Goal: Information Seeking & Learning: Learn about a topic

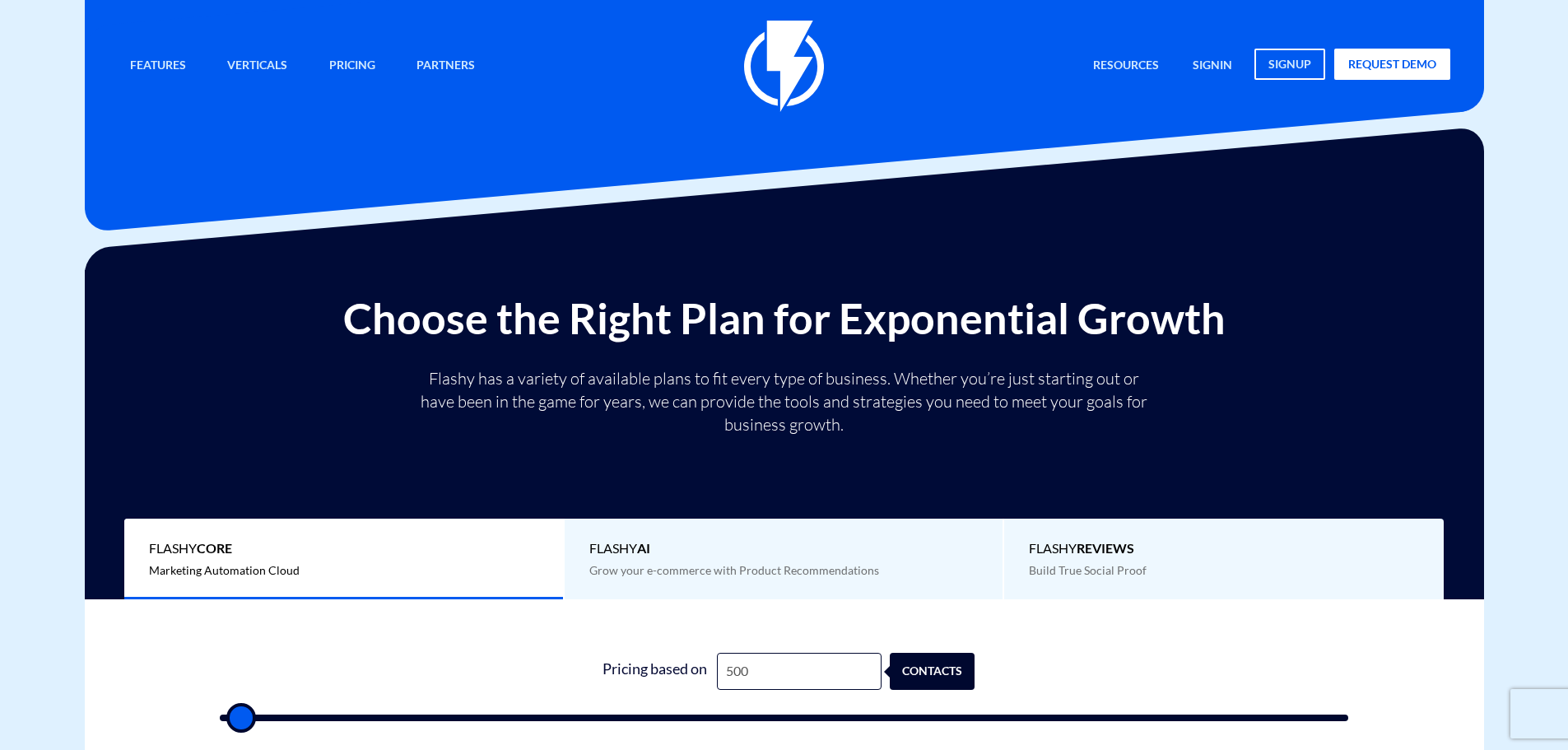
type input "2"
type input "500"
type input "27"
type input "500"
type input "270"
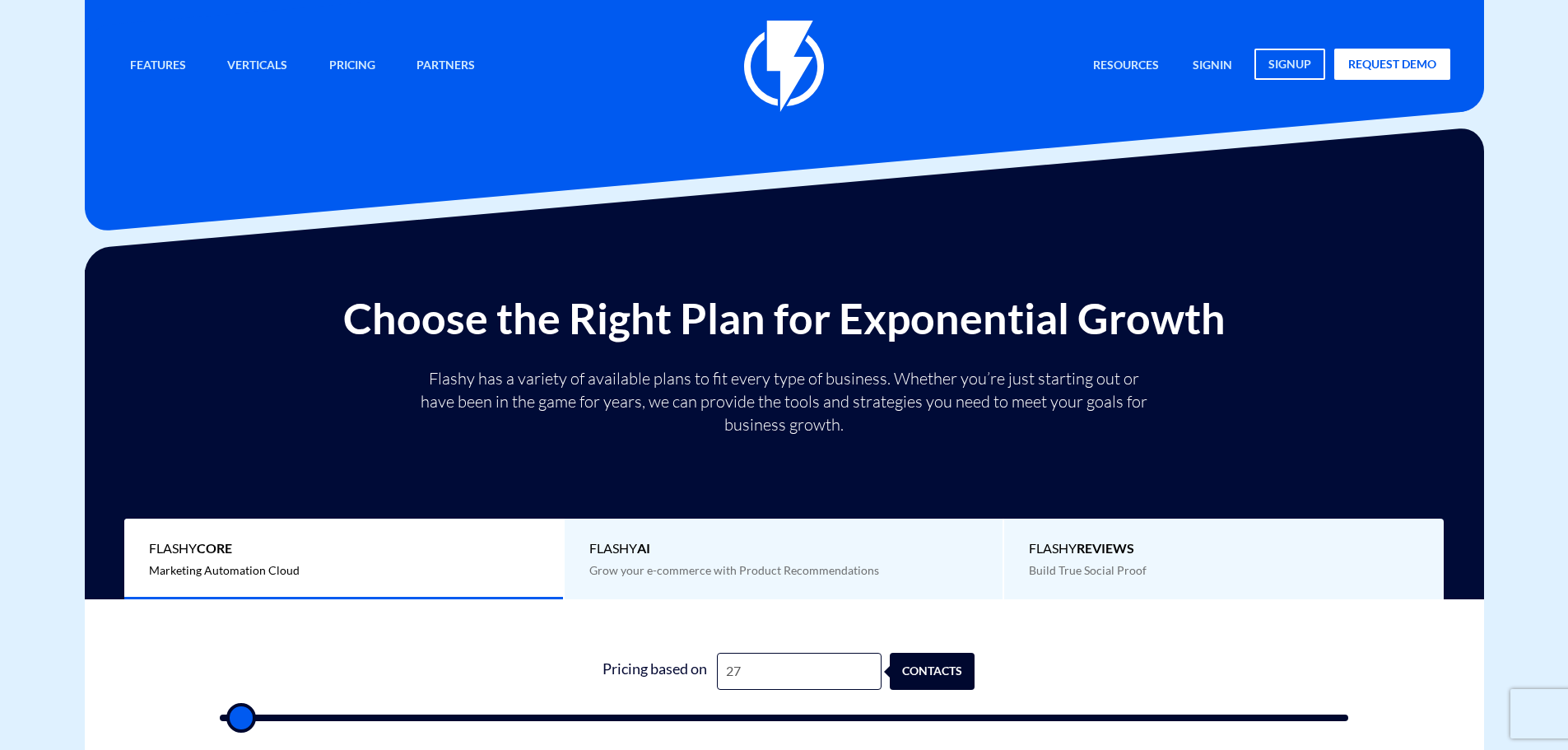
type input "500"
type input "2,700"
type input "2500"
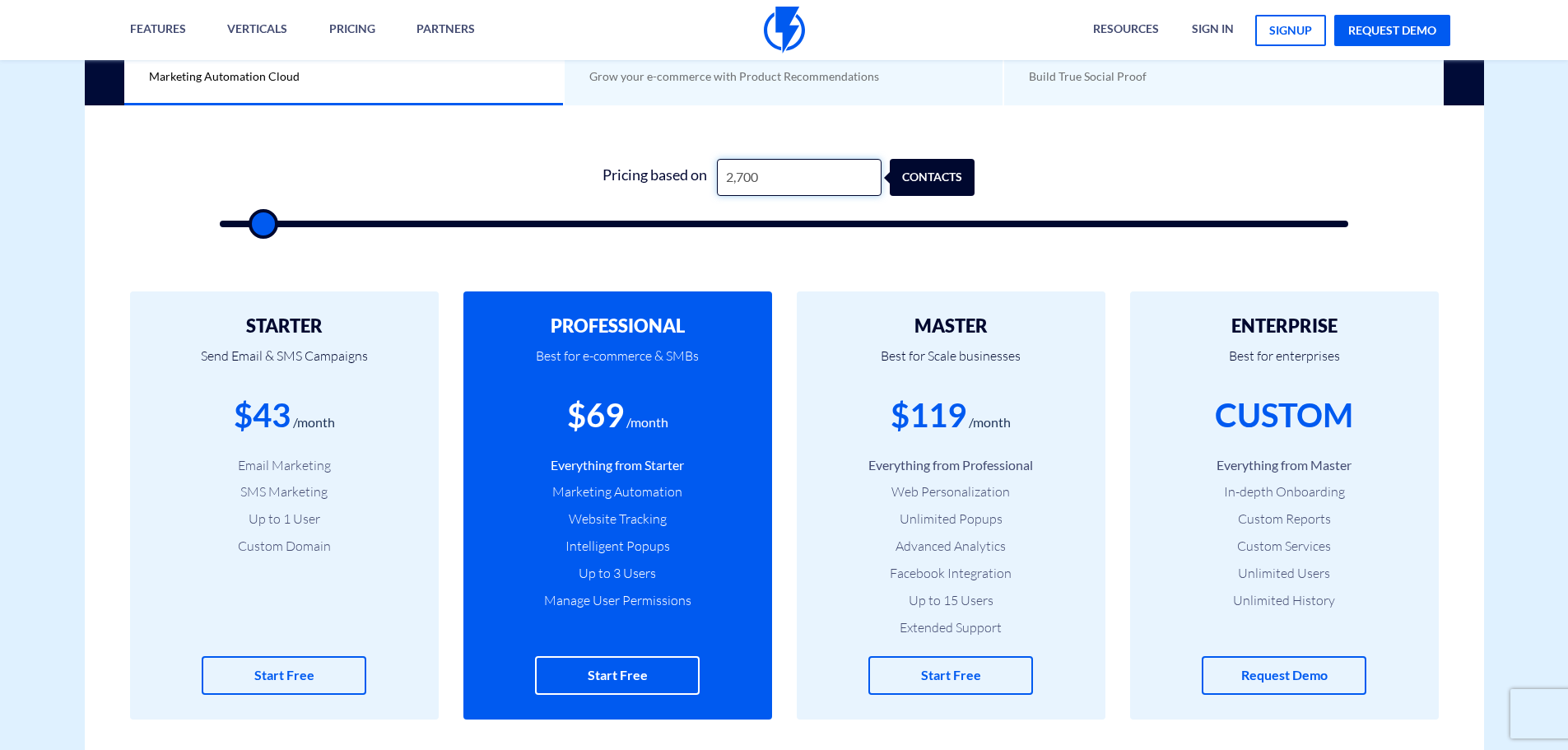
drag, startPoint x: 792, startPoint y: 173, endPoint x: 735, endPoint y: 180, distance: 57.4
click at [735, 180] on input "2,700" at bounding box center [799, 177] width 164 height 37
type input "25"
type input "500"
type input "250"
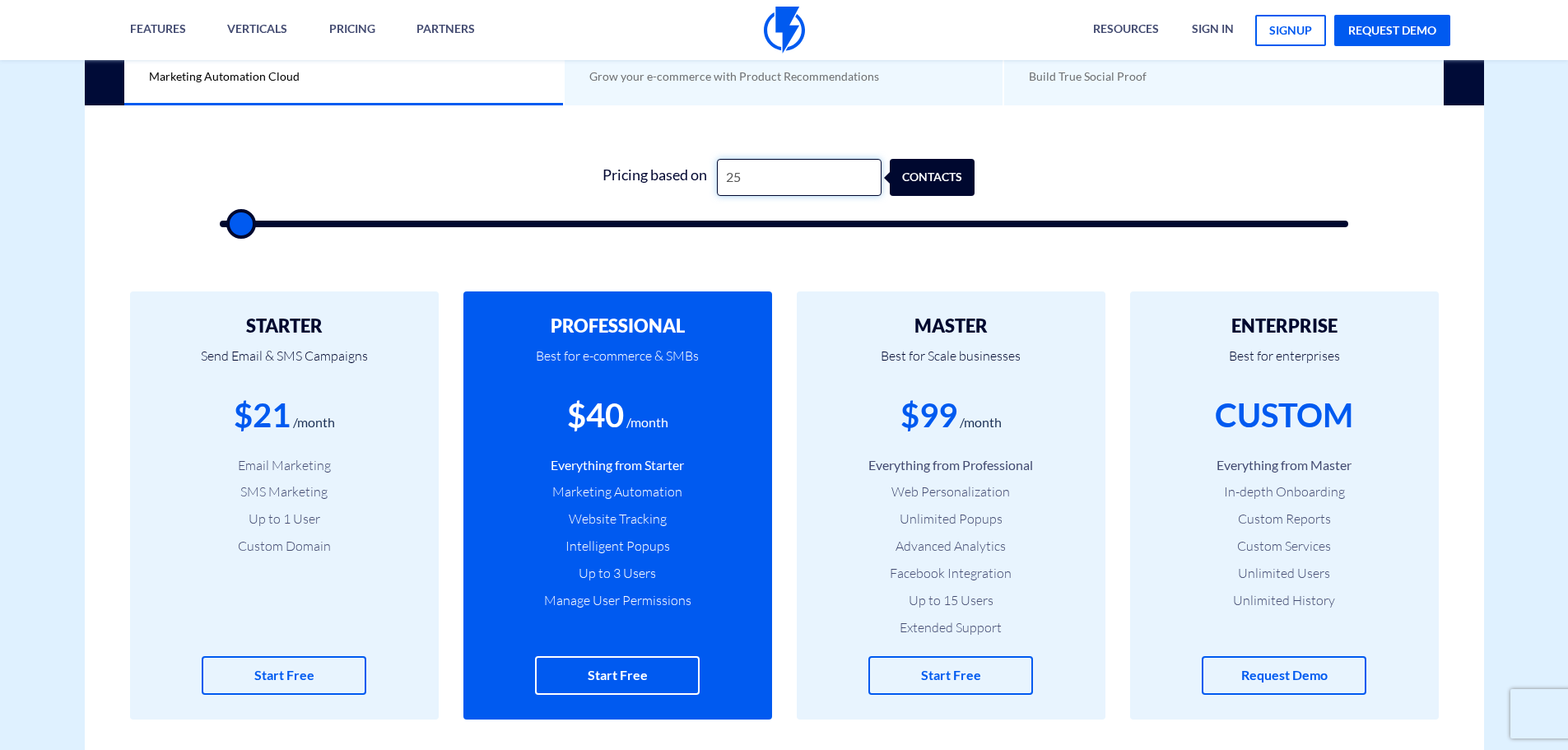
type input "500"
type input "2,500"
type input "2500"
type input "2,500"
click at [746, 243] on div "0 Pricing based on 2,500 contacts" at bounding box center [784, 188] width 1162 height 141
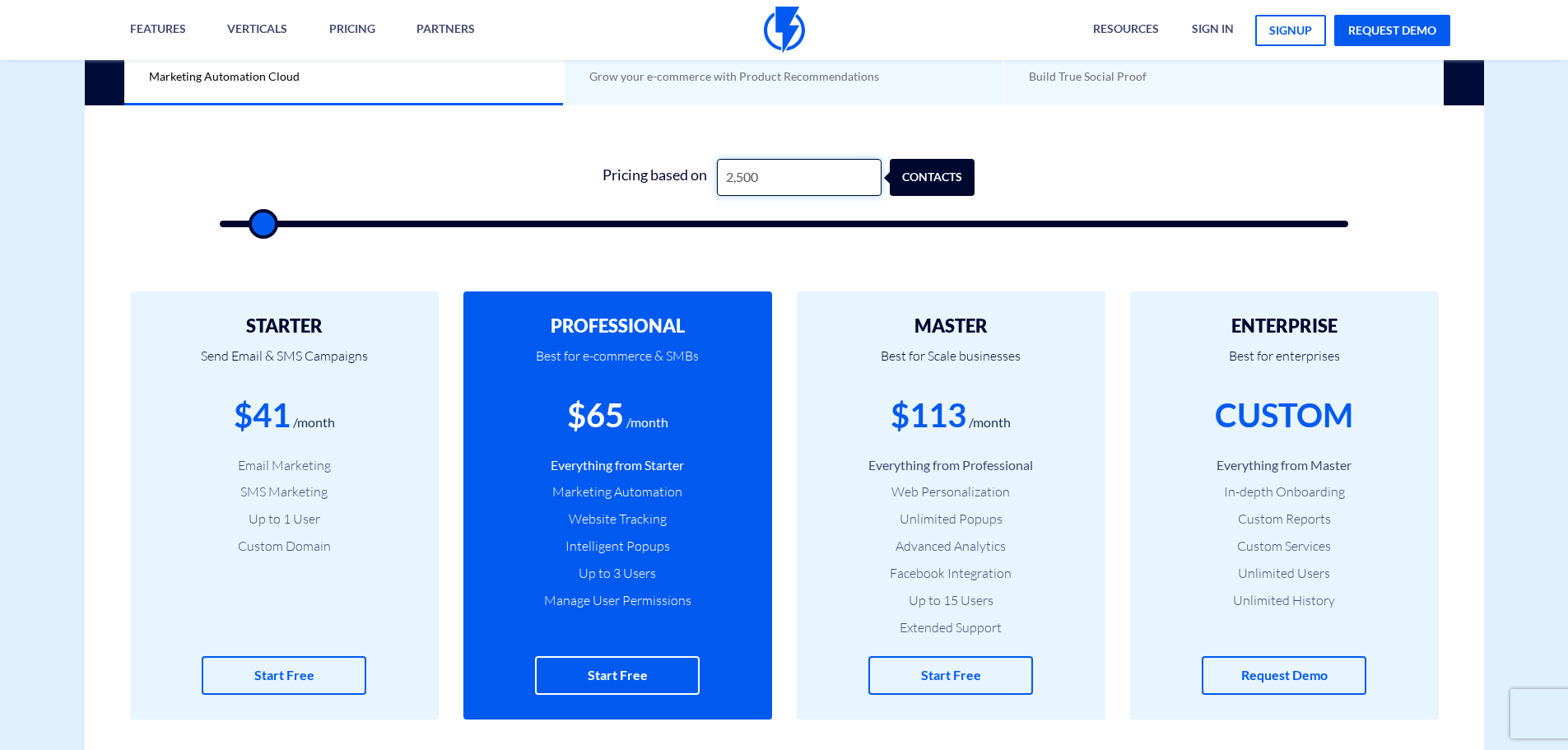
click at [782, 168] on input "2,500" at bounding box center [799, 177] width 164 height 37
